Goal: Information Seeking & Learning: Compare options

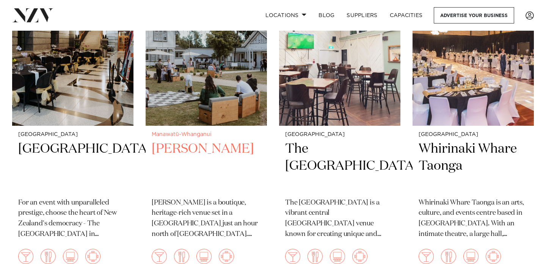
scroll to position [1222, 0]
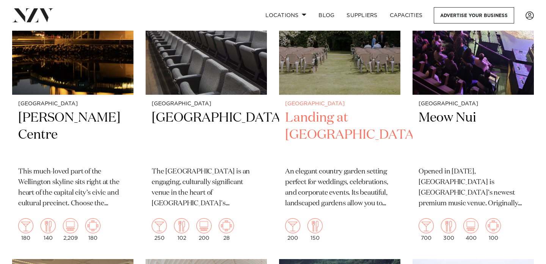
scroll to position [1589, 0]
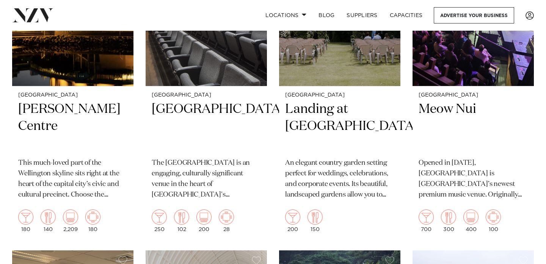
click at [536, 115] on div "Showing 40 results for [GEOGRAPHIC_DATA] Venues for Hire Wellington 30 [PERSON_…" at bounding box center [273, 245] width 534 height 3326
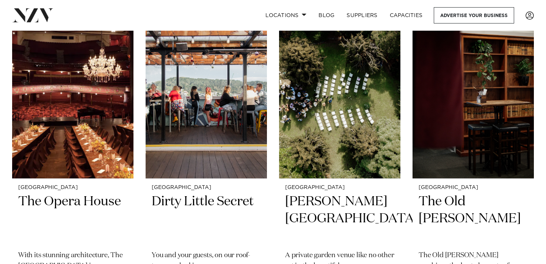
scroll to position [2806, 0]
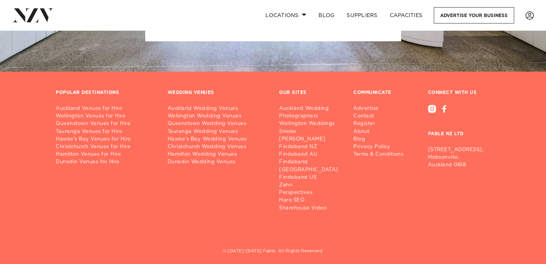
scroll to position [2925, 0]
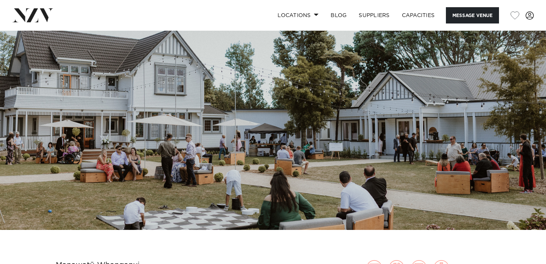
scroll to position [63, 0]
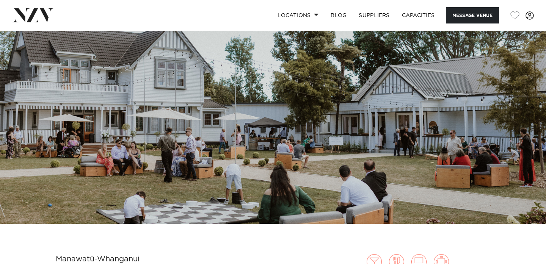
click at [269, 130] on img at bounding box center [273, 96] width 546 height 256
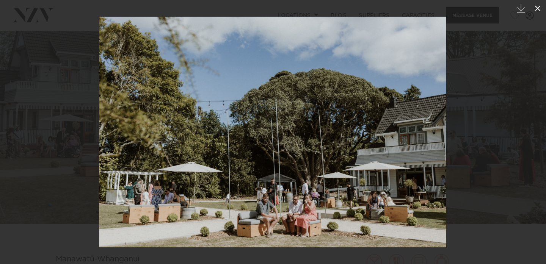
click at [537, 10] on icon at bounding box center [537, 8] width 9 height 9
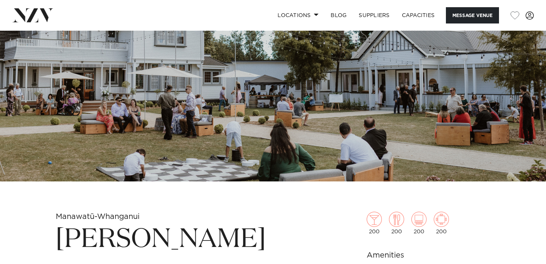
scroll to position [248, 0]
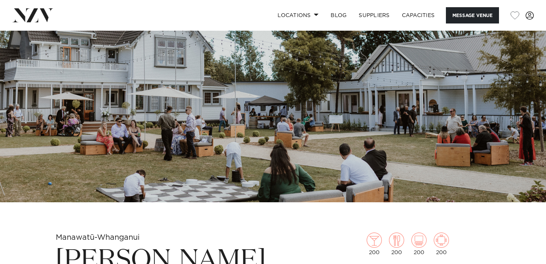
scroll to position [0, 0]
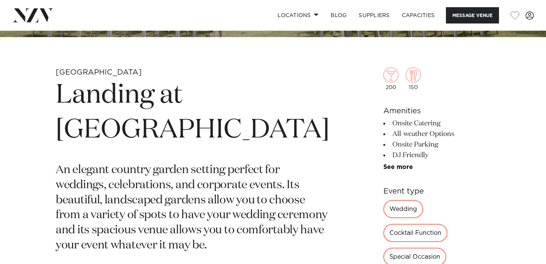
scroll to position [241, 0]
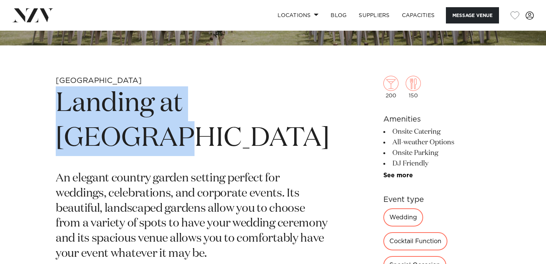
drag, startPoint x: 55, startPoint y: 111, endPoint x: 204, endPoint y: 144, distance: 152.7
copy h1 "Landing at [GEOGRAPHIC_DATA]"
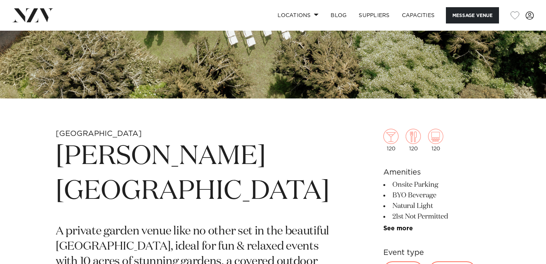
scroll to position [198, 0]
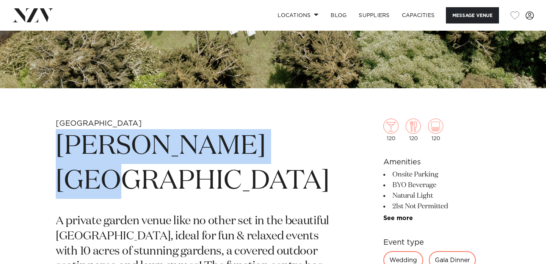
drag, startPoint x: 59, startPoint y: 151, endPoint x: 333, endPoint y: 143, distance: 273.6
copy h1 "[PERSON_NAME][GEOGRAPHIC_DATA]"
click at [120, 130] on h1 "[PERSON_NAME][GEOGRAPHIC_DATA]" at bounding box center [193, 164] width 274 height 70
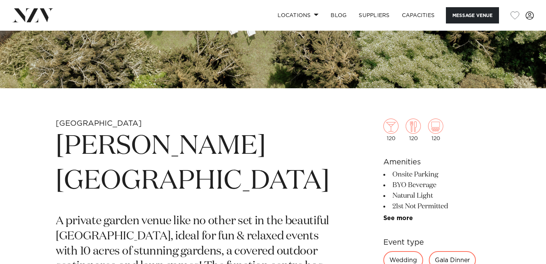
scroll to position [276, 0]
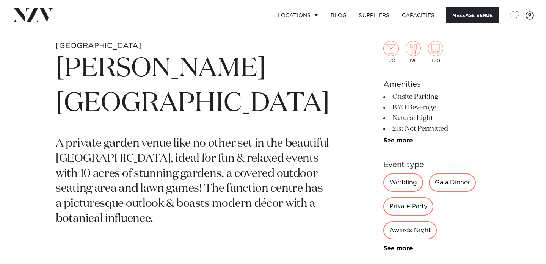
click at [60, 137] on p "A private garden venue like no other set in the beautiful [GEOGRAPHIC_DATA], id…" at bounding box center [193, 182] width 274 height 91
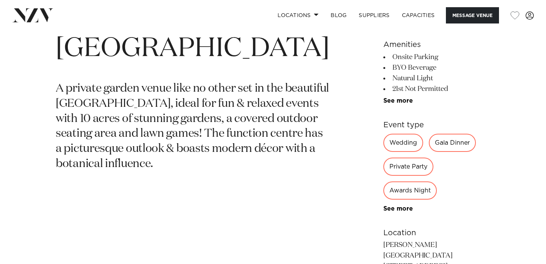
scroll to position [123, 0]
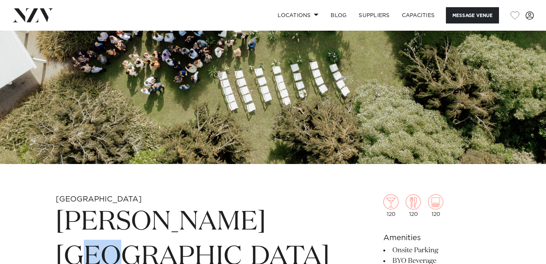
drag, startPoint x: 60, startPoint y: 226, endPoint x: 299, endPoint y: 223, distance: 239.0
click at [299, 223] on h1 "[PERSON_NAME][GEOGRAPHIC_DATA]" at bounding box center [193, 240] width 274 height 70
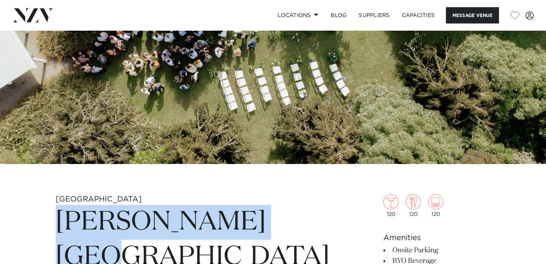
drag, startPoint x: 300, startPoint y: 226, endPoint x: 60, endPoint y: 222, distance: 240.2
click at [60, 222] on h1 "[PERSON_NAME][GEOGRAPHIC_DATA]" at bounding box center [193, 240] width 274 height 70
copy h1 "[PERSON_NAME][GEOGRAPHIC_DATA]"
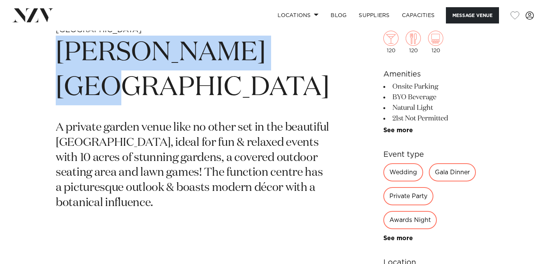
scroll to position [0, 0]
